Goal: Use online tool/utility: Use online tool/utility

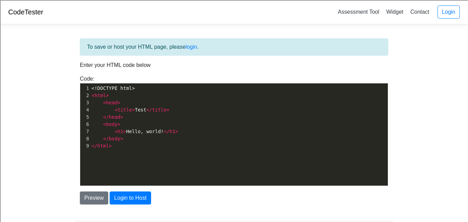
scroll to position [2, 0]
type textarea "<!DOCTYPE html> <html> <head> <title>Test</title> </head> <body> <h1>Hello, wor…"
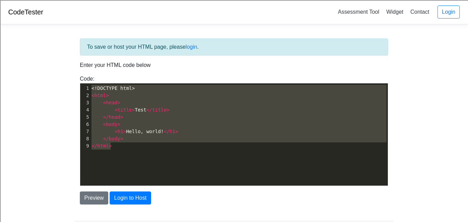
drag, startPoint x: 191, startPoint y: 153, endPoint x: 18, endPoint y: 21, distance: 217.0
click at [18, 21] on body "CodeTester Assessment Tool Widget Contact Login To save or host your HTML page,…" at bounding box center [234, 158] width 468 height 317
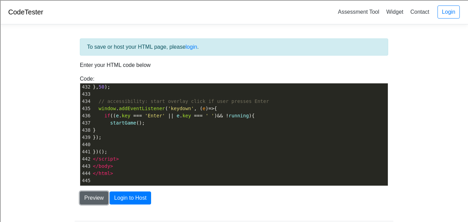
click at [92, 196] on button "Preview" at bounding box center [94, 197] width 28 height 13
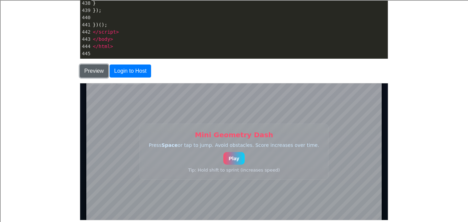
scroll to position [131, 0]
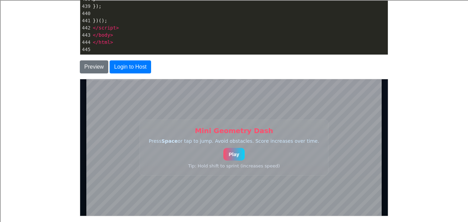
click at [233, 154] on button "Play" at bounding box center [234, 153] width 22 height 13
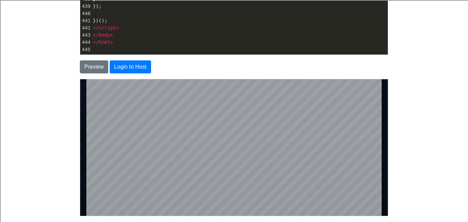
scroll to position [131, 12]
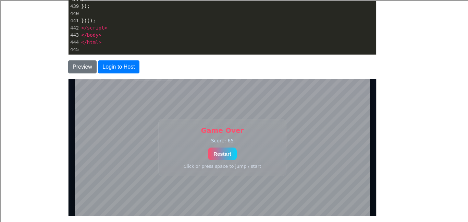
click at [228, 154] on button "Restart" at bounding box center [222, 153] width 29 height 13
click at [233, 156] on button "Restart" at bounding box center [222, 153] width 29 height 13
click at [236, 159] on div "Game Over Score: 115 Restart Click or press space to jump / start" at bounding box center [222, 147] width 128 height 57
click at [235, 154] on button "Restart" at bounding box center [222, 153] width 29 height 13
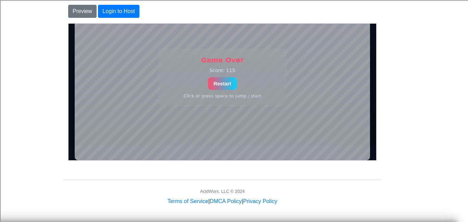
scroll to position [0, 0]
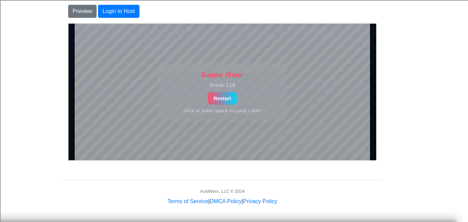
click at [225, 98] on button "Restart" at bounding box center [222, 98] width 29 height 13
click at [222, 90] on div "Game Over Score: 279 Restart Click or press space to jump / start" at bounding box center [222, 91] width 128 height 57
click at [221, 97] on button "Restart" at bounding box center [222, 98] width 29 height 13
click at [232, 111] on div "Click or press space to jump / start" at bounding box center [222, 110] width 110 height 5
click at [226, 97] on button "Restart" at bounding box center [222, 98] width 29 height 13
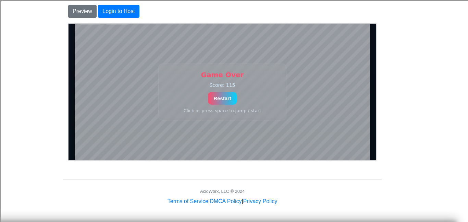
click at [223, 101] on button "Restart" at bounding box center [222, 98] width 29 height 13
click at [226, 100] on button "Restart" at bounding box center [222, 98] width 29 height 13
click at [227, 105] on div "Game Over Score: 62 Restart Click or press space to jump / start" at bounding box center [222, 91] width 128 height 57
click at [225, 96] on button "Restart" at bounding box center [222, 98] width 29 height 13
click at [226, 95] on button "Restart" at bounding box center [222, 98] width 29 height 13
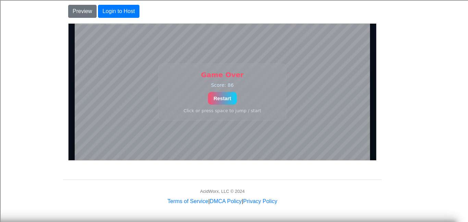
click at [226, 101] on button "Restart" at bounding box center [222, 98] width 29 height 13
click at [223, 104] on button "Restart" at bounding box center [222, 98] width 29 height 13
click at [221, 104] on button "Restart" at bounding box center [222, 98] width 29 height 13
drag, startPoint x: 221, startPoint y: 104, endPoint x: 220, endPoint y: 109, distance: 5.6
click at [220, 109] on div "Click or press space to jump / start" at bounding box center [222, 110] width 110 height 5
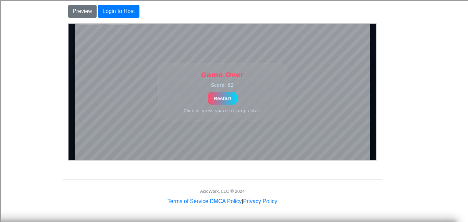
click at [217, 103] on button "Restart" at bounding box center [222, 98] width 29 height 13
click at [215, 104] on button "Restart" at bounding box center [222, 98] width 29 height 13
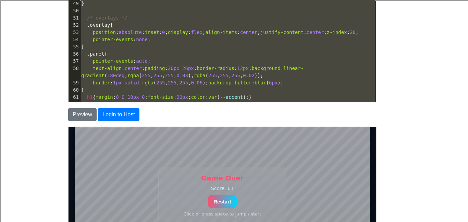
type textarea "<!doctype html> <html lang="en"> <head> <meta charset="utf-8" /> <meta name="vi…"
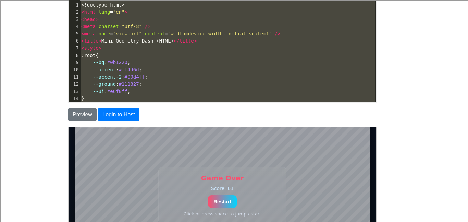
drag, startPoint x: 120, startPoint y: 81, endPoint x: 44, endPoint y: -41, distance: 144.4
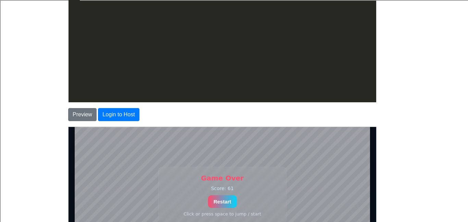
scroll to position [3105, 0]
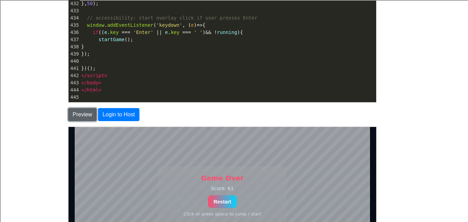
click at [76, 117] on button "Preview" at bounding box center [82, 114] width 28 height 13
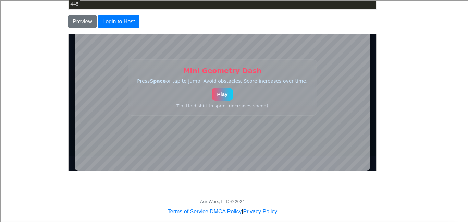
click at [223, 97] on button "Play" at bounding box center [223, 93] width 22 height 13
click at [223, 97] on button "Restart" at bounding box center [222, 93] width 29 height 13
click at [225, 99] on button "Restart" at bounding box center [222, 93] width 29 height 13
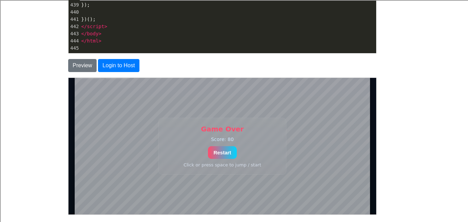
click at [225, 144] on div "Game Over Score: 80 Restart Click or press space to jump / start" at bounding box center [222, 145] width 128 height 57
click at [224, 152] on button "Restart" at bounding box center [222, 152] width 29 height 13
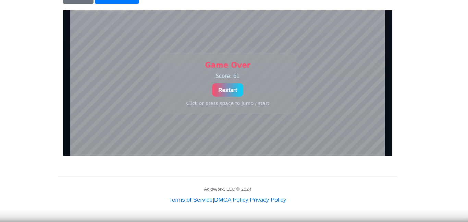
click at [215, 89] on button "Restart" at bounding box center [216, 84] width 29 height 13
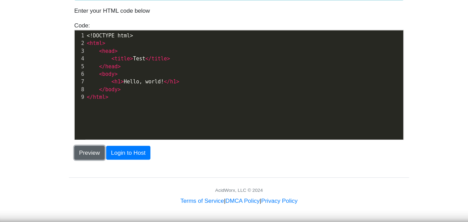
click at [98, 155] on button "Preview" at bounding box center [94, 156] width 28 height 13
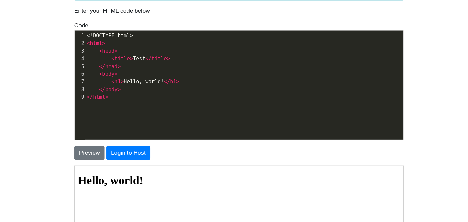
scroll to position [2, 0]
type textarea "<!DOCTYPE html> <html> <head> <title>Test</title> </head> <body> <h1>Hello, wor…"
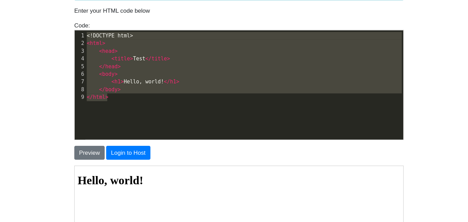
drag, startPoint x: 140, startPoint y: 125, endPoint x: 30, endPoint y: -25, distance: 185.8
click at [30, 0] on html "CodeTester Assessment Tool Widget Contact Login To save or host your HTML page,…" at bounding box center [234, 216] width 468 height 515
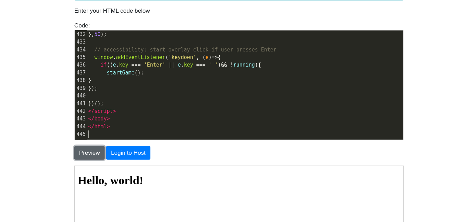
click at [101, 158] on button "Preview" at bounding box center [94, 156] width 28 height 13
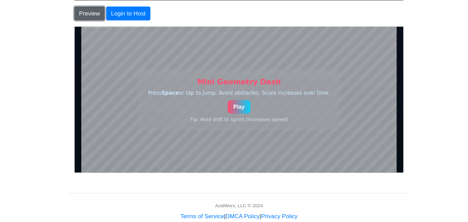
scroll to position [175, 0]
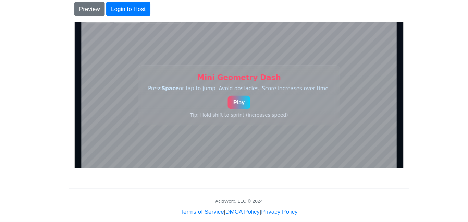
click at [235, 98] on button "Play" at bounding box center [228, 97] width 22 height 13
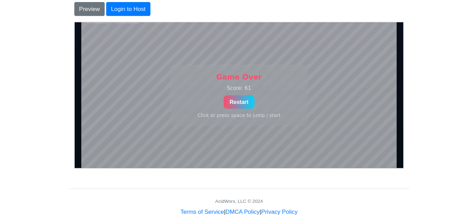
click at [233, 101] on button "Restart" at bounding box center [228, 96] width 29 height 13
click at [235, 91] on button "Restart" at bounding box center [228, 96] width 29 height 13
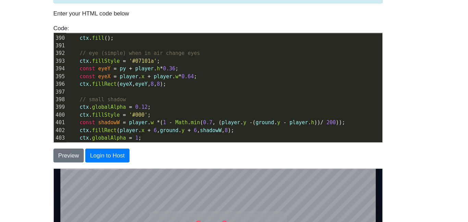
scroll to position [2787, 0]
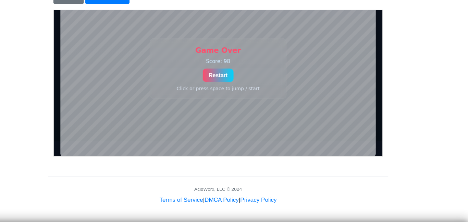
click at [236, 60] on p "Score: 98" at bounding box center [207, 57] width 110 height 5
click at [206, 65] on button "Restart" at bounding box center [207, 70] width 29 height 13
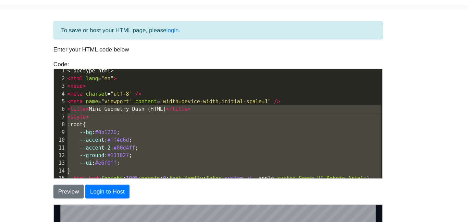
type textarea "<!doctype html> <html lang="en"> <head> <meta charset="utf-8" /> <meta name="vi…"
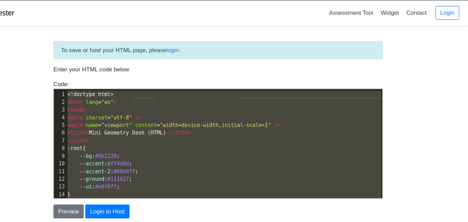
drag, startPoint x: 132, startPoint y: 176, endPoint x: 96, endPoint y: 58, distance: 123.1
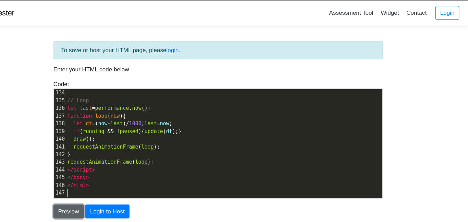
click at [95, 195] on button "Preview" at bounding box center [94, 197] width 28 height 13
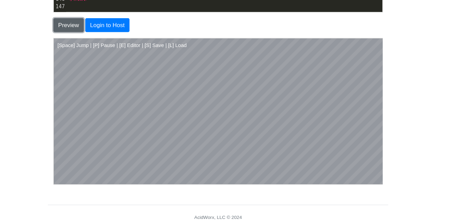
click at [80, 31] on button "Preview" at bounding box center [94, 37] width 28 height 13
click at [97, 33] on button "Preview" at bounding box center [94, 37] width 28 height 13
click at [85, 34] on button "Preview" at bounding box center [94, 37] width 28 height 13
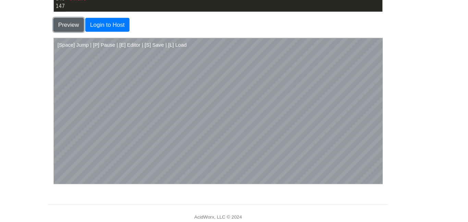
click at [80, 31] on button "Preview" at bounding box center [94, 37] width 28 height 13
click at [91, 43] on button "Preview" at bounding box center [94, 37] width 28 height 13
click at [90, 37] on button "Preview" at bounding box center [94, 37] width 28 height 13
click at [80, 31] on button "Preview" at bounding box center [94, 37] width 28 height 13
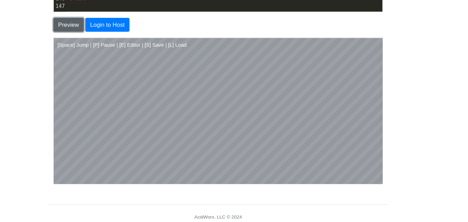
click at [80, 31] on button "Preview" at bounding box center [94, 37] width 28 height 13
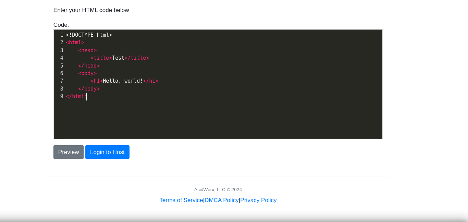
scroll to position [2, 0]
type textarea "<!DOCTYPE html> <html> <head> <title>Test</title> </head> <body> <h1>Hello, wor…"
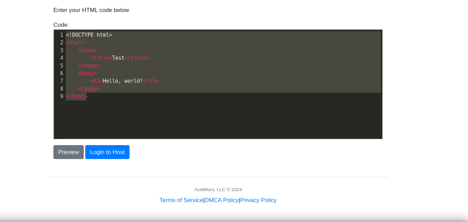
drag, startPoint x: 206, startPoint y: 129, endPoint x: 39, endPoint y: 10, distance: 204.8
click at [39, 10] on body "CodeTester Assessment Tool Widget Contact Login To save or host your HTML page,…" at bounding box center [234, 117] width 468 height 317
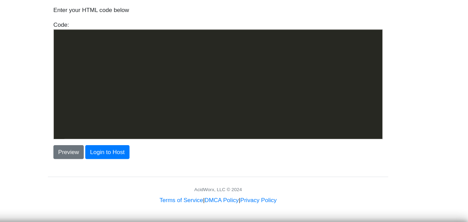
scroll to position [527, 0]
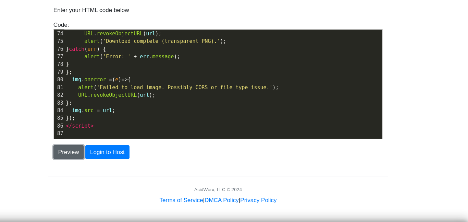
click at [103, 156] on button "Preview" at bounding box center [94, 156] width 28 height 13
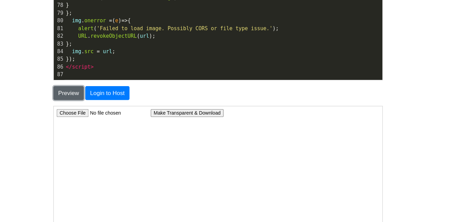
scroll to position [99, 0]
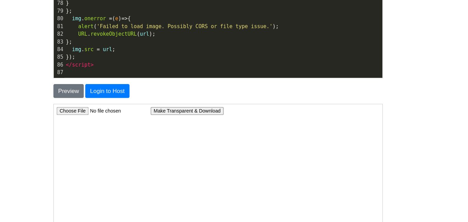
click at [75, 108] on input "file" at bounding box center [99, 109] width 87 height 7
click at [185, 107] on button "Make Transparent & Download" at bounding box center [178, 109] width 68 height 7
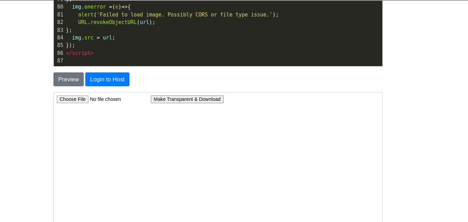
scroll to position [122, 0]
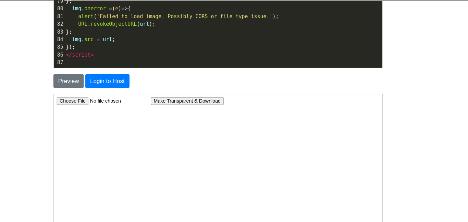
click at [74, 100] on input "file" at bounding box center [99, 99] width 87 height 7
type input "C:\fakepath\thumbnail.png"
click at [167, 98] on button "Make Transparent & Download" at bounding box center [178, 99] width 68 height 7
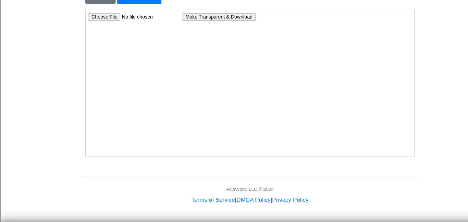
scroll to position [0, 0]
